Goal: Task Accomplishment & Management: Manage account settings

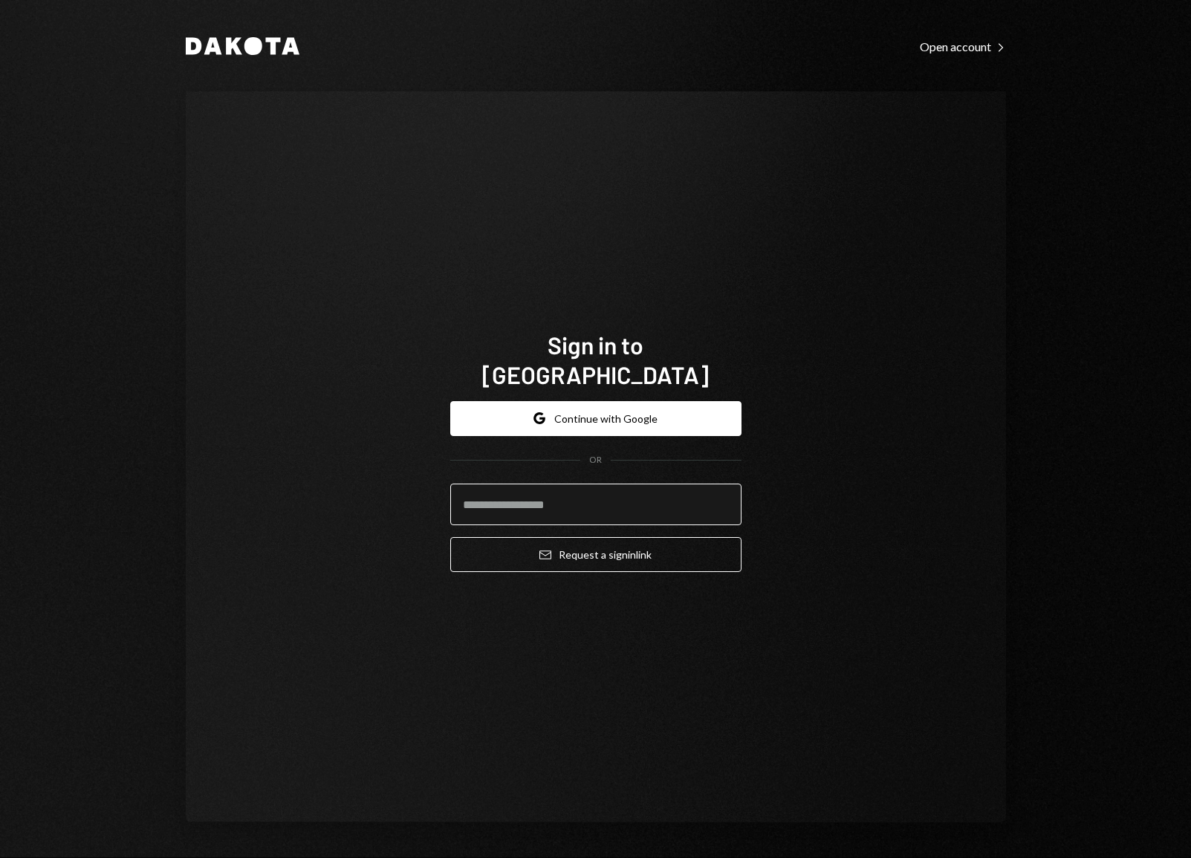
click at [560, 490] on input "email" at bounding box center [595, 505] width 291 height 42
click at [548, 495] on input "email" at bounding box center [595, 505] width 291 height 42
type input "**********"
click at [450, 537] on button "Email Request a sign in link" at bounding box center [595, 554] width 291 height 35
